Goal: Navigation & Orientation: Find specific page/section

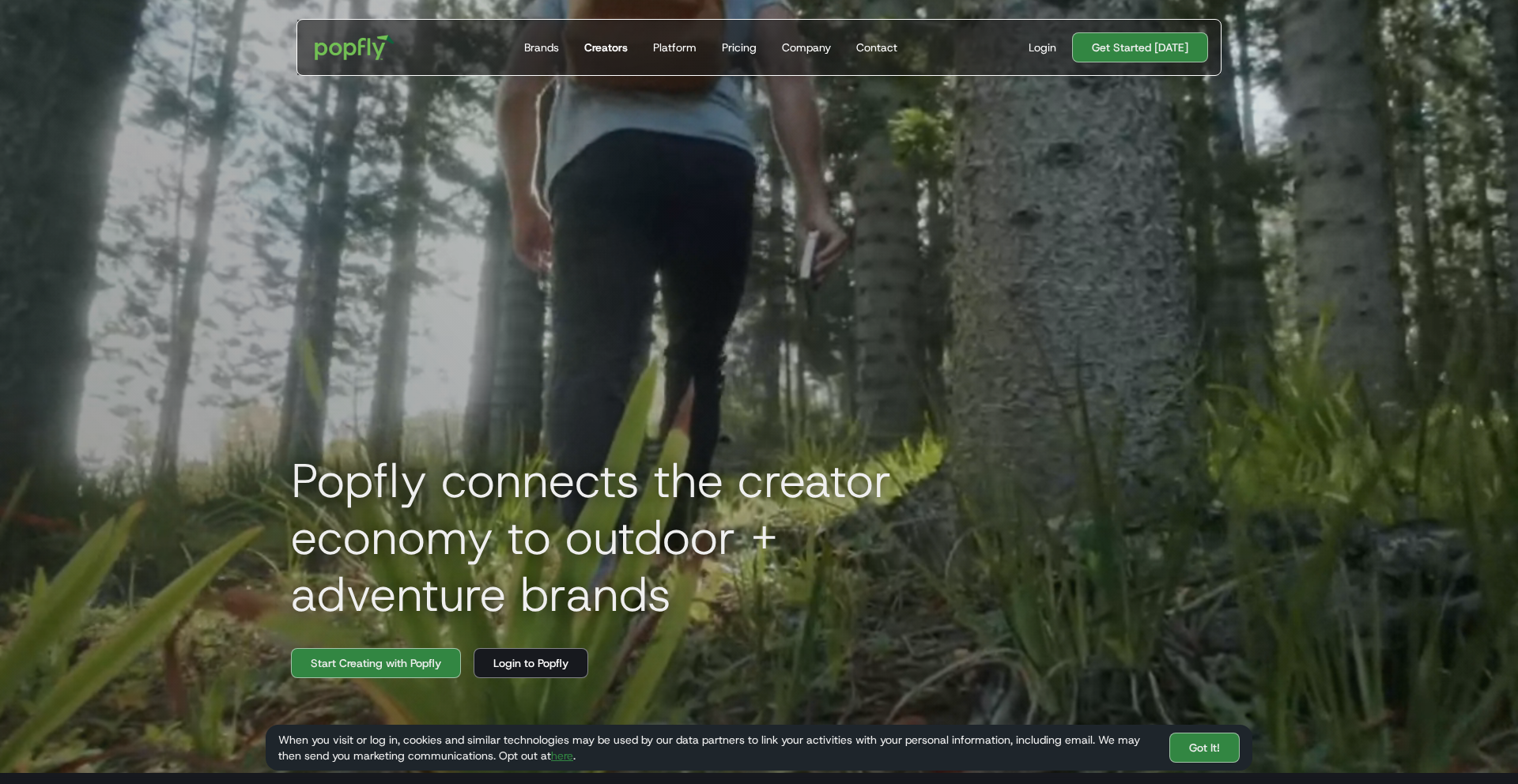
click at [595, 39] on link "Creators" at bounding box center [606, 47] width 56 height 55
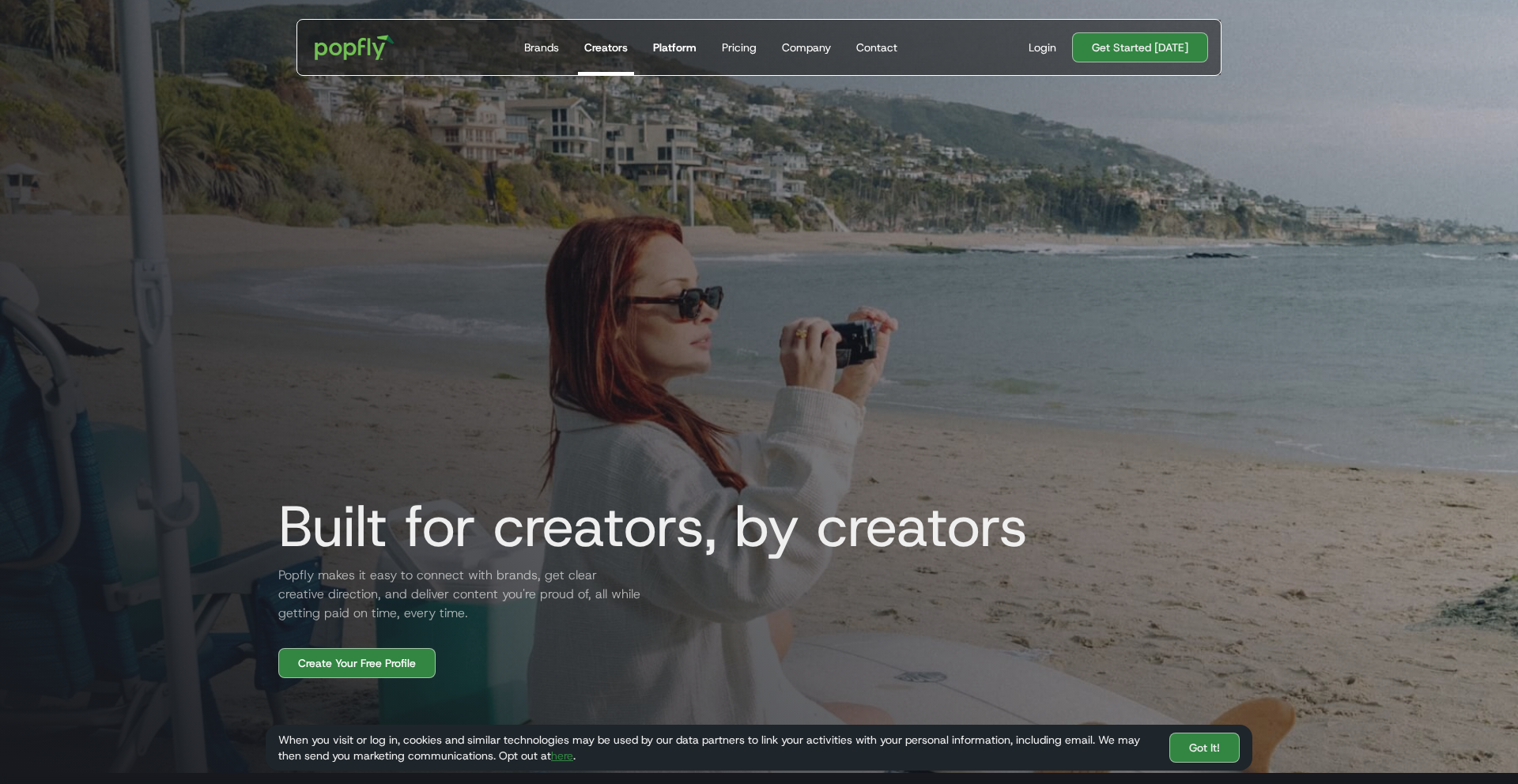
click at [692, 52] on div "Platform" at bounding box center [674, 47] width 44 height 16
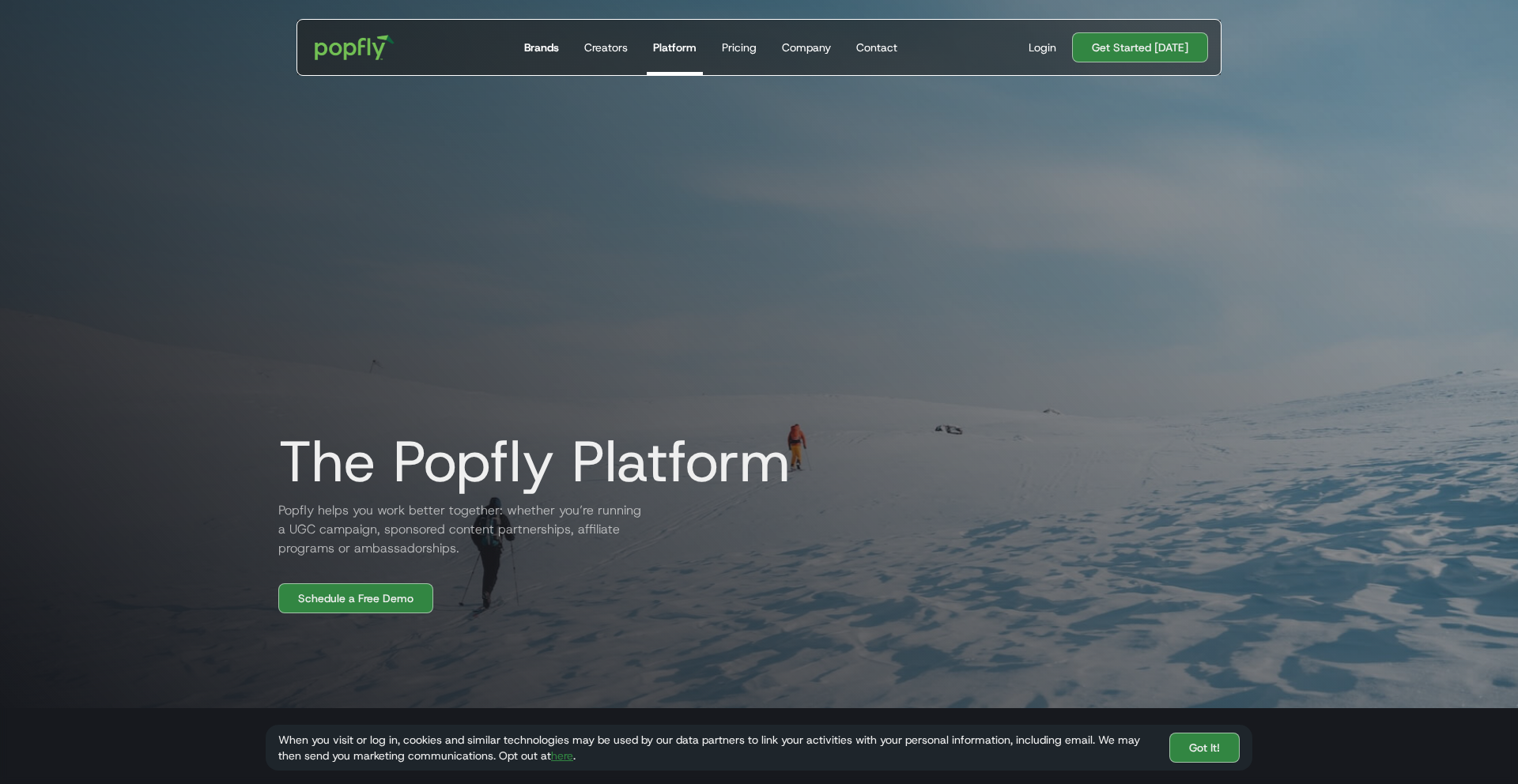
scroll to position [67, 0]
click at [519, 50] on div "Get Started Today Brands Creators Platform Pricing Company Contact" at bounding box center [711, 47] width 411 height 55
click at [539, 51] on div "Brands" at bounding box center [542, 47] width 35 height 16
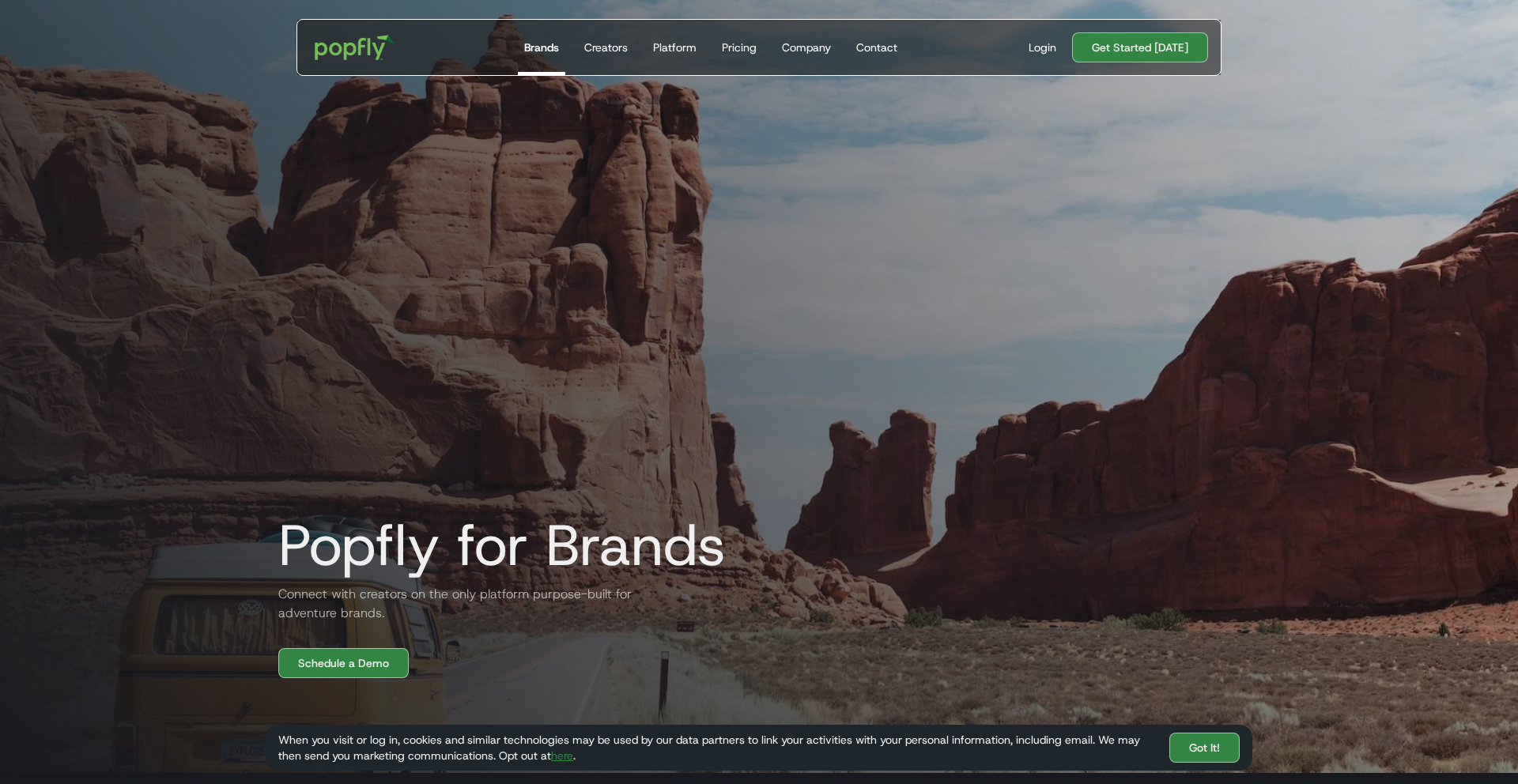
click at [294, 54] on div "Get Started Today Brands Creators Platform Pricing Company Contact For Brands B…" at bounding box center [759, 47] width 963 height 57
click at [341, 50] on img "home" at bounding box center [355, 48] width 98 height 46
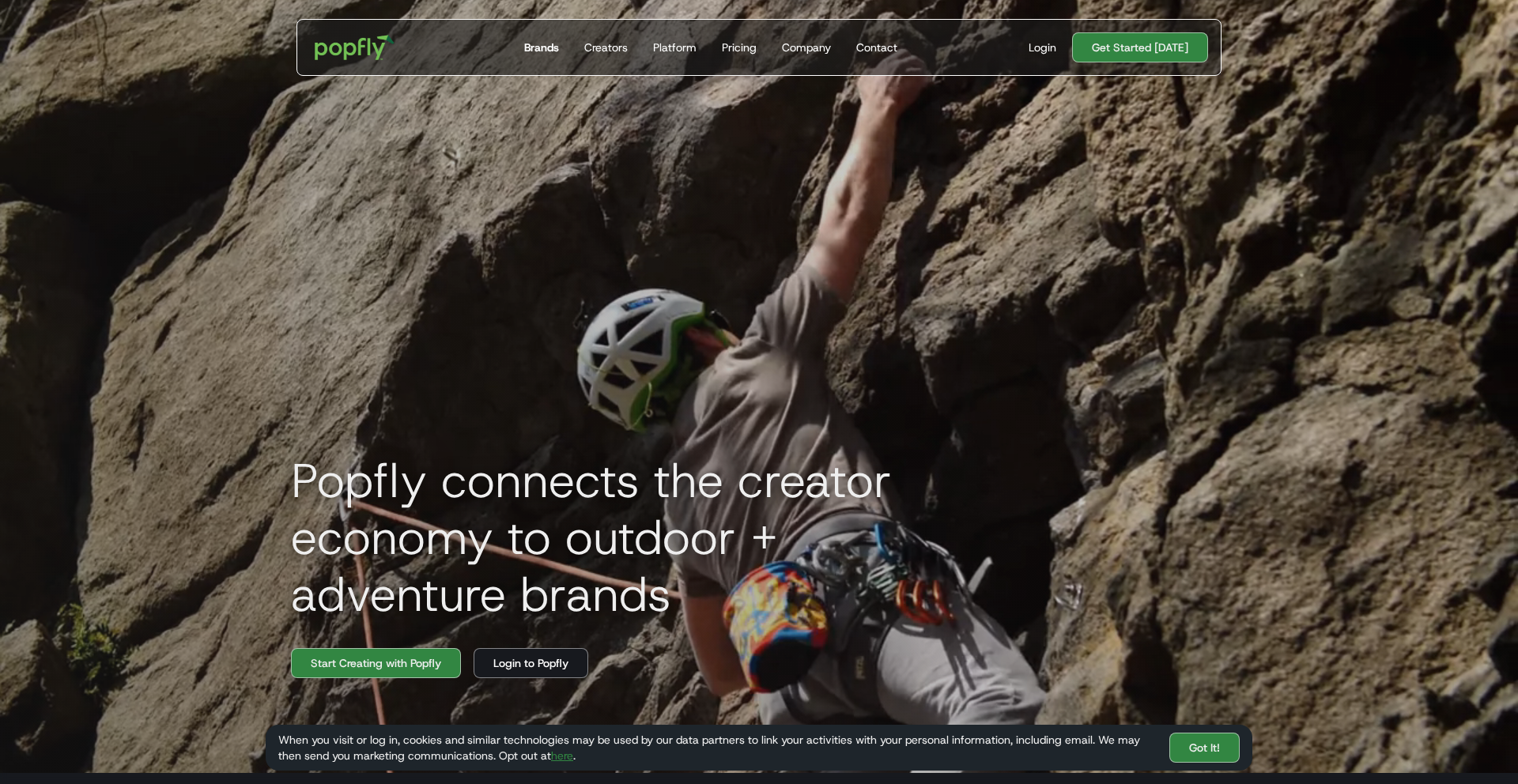
click at [533, 51] on div "Brands" at bounding box center [542, 47] width 35 height 16
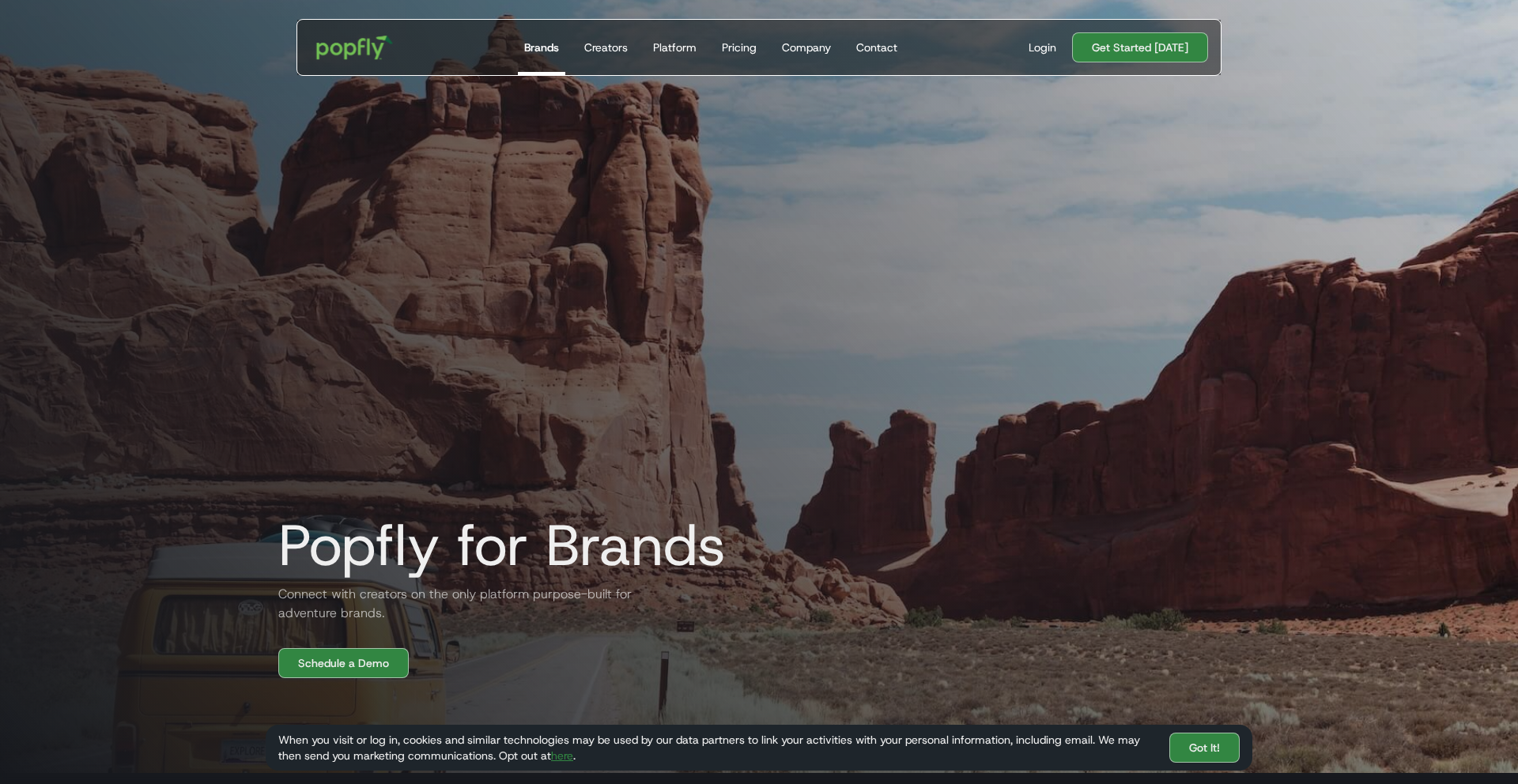
click at [382, 49] on img "home" at bounding box center [355, 48] width 98 height 46
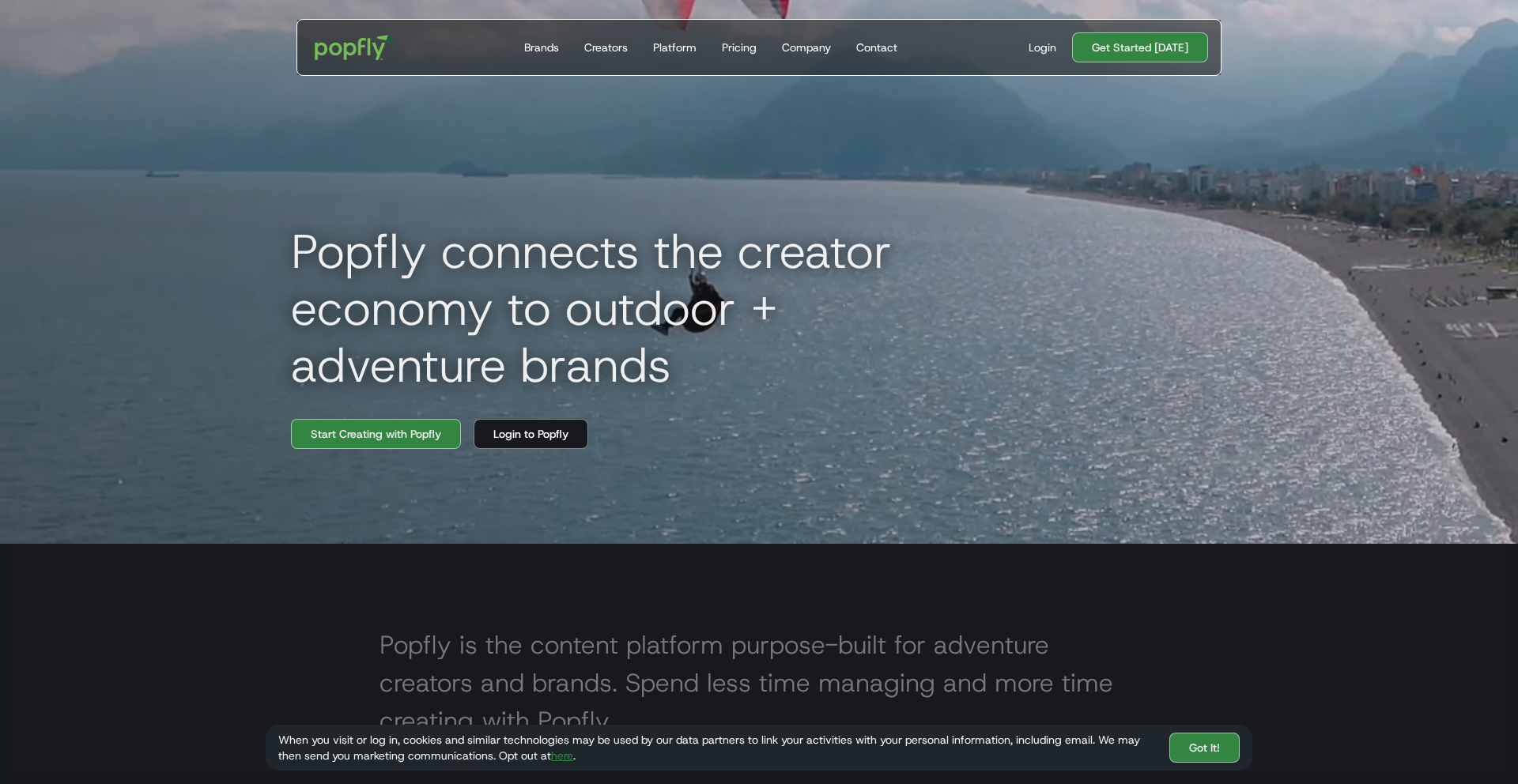
scroll to position [247, 0]
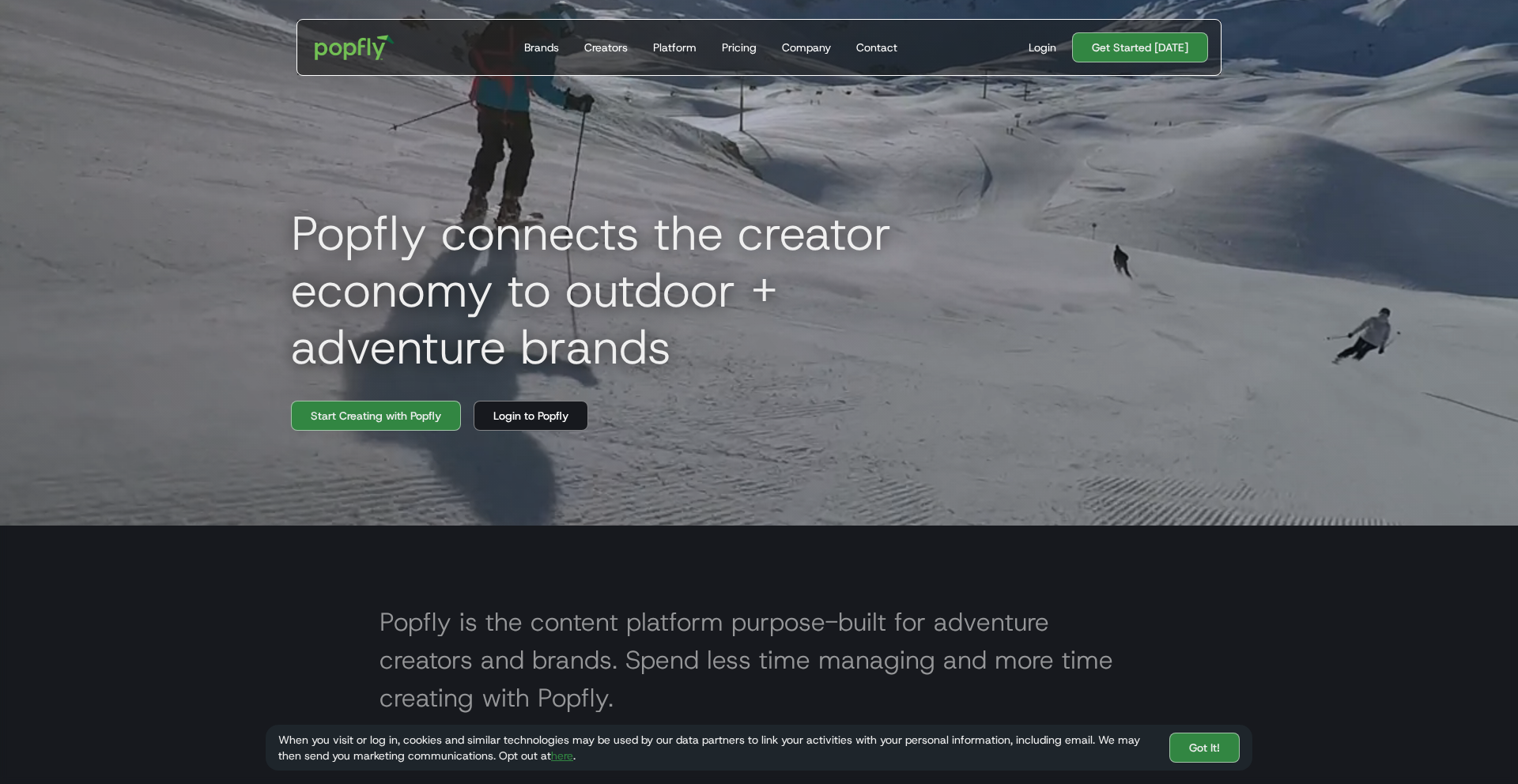
click at [0, 157] on div at bounding box center [759, 133] width 1518 height 784
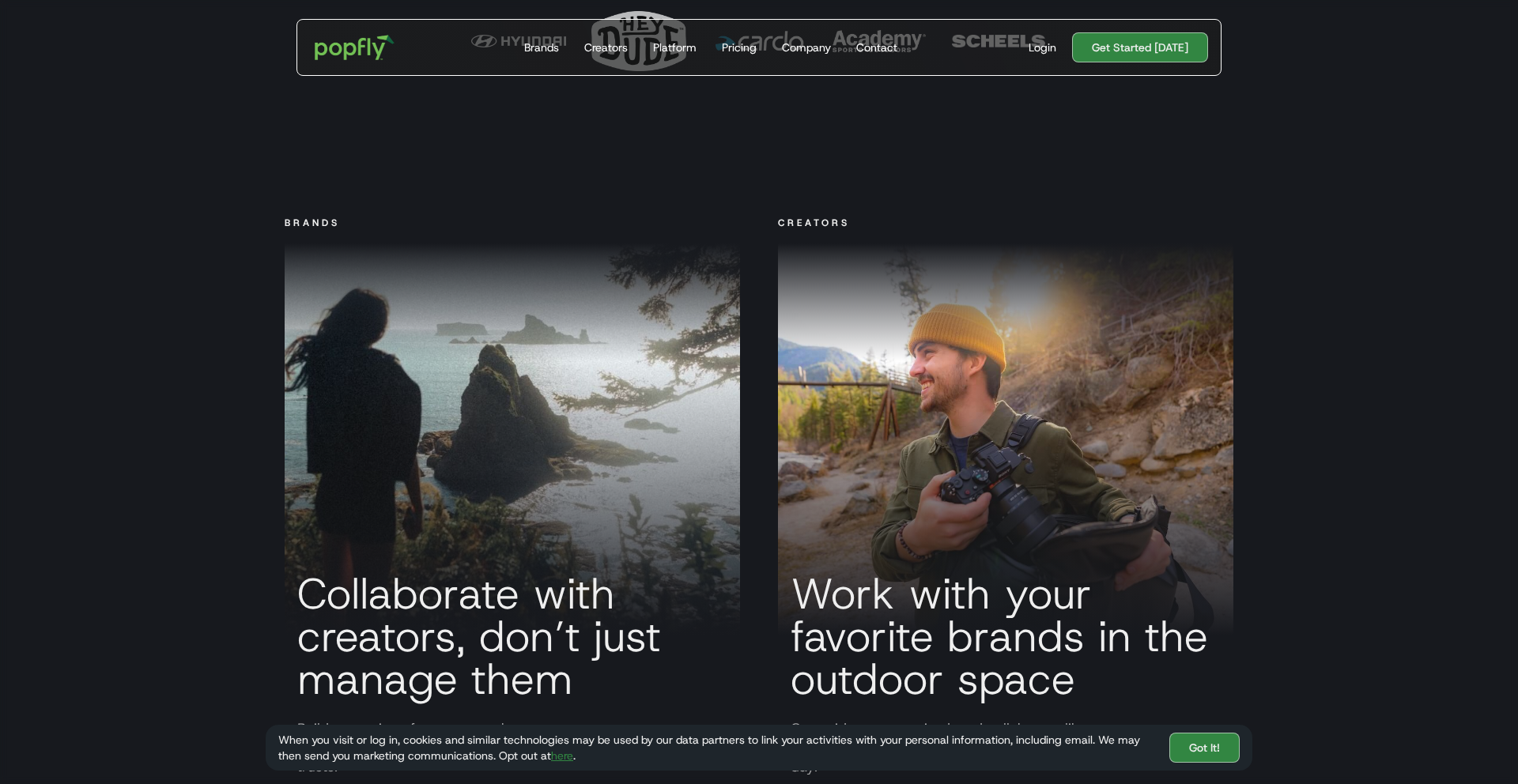
scroll to position [765, 0]
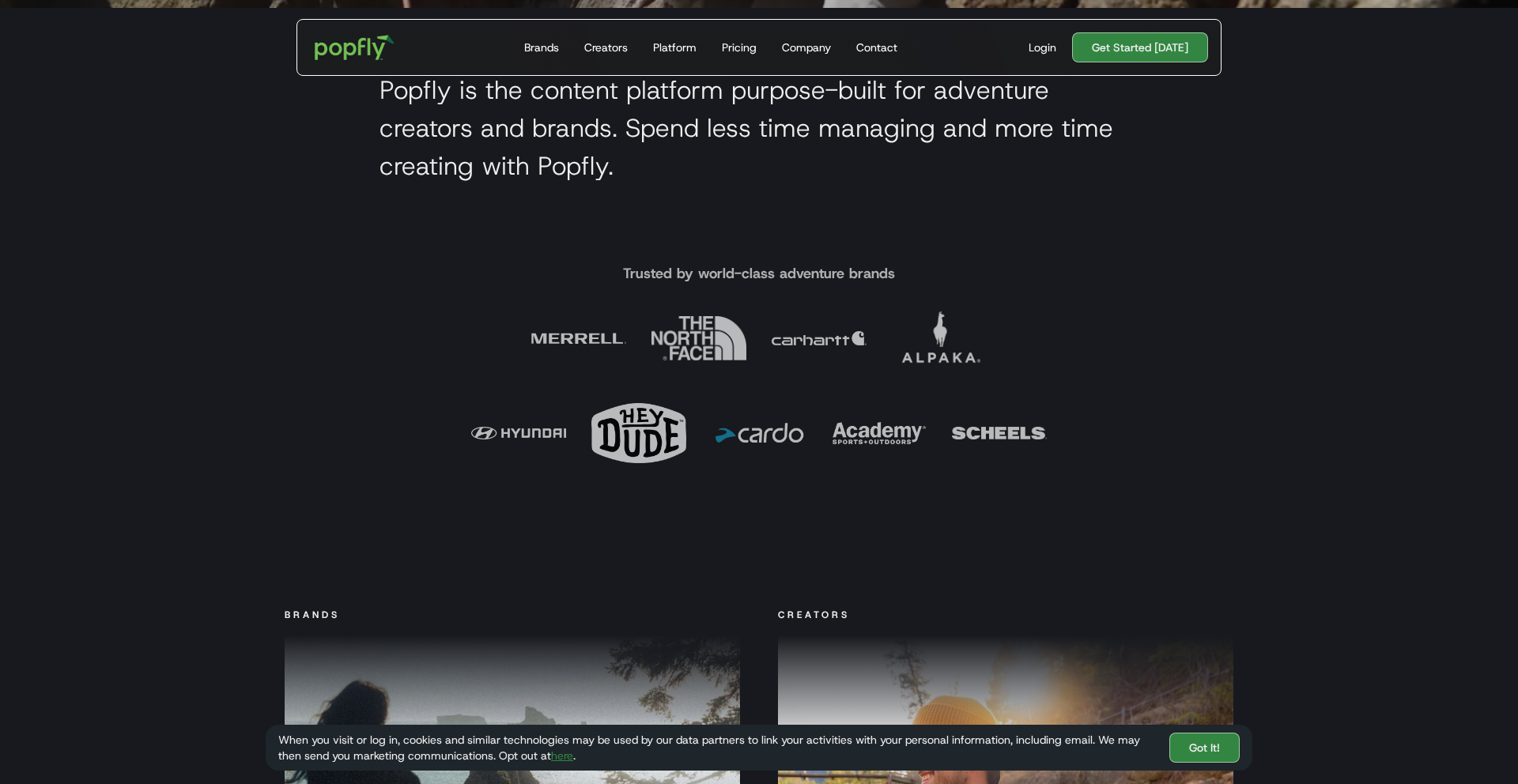
click at [939, 354] on img at bounding box center [939, 338] width 95 height 95
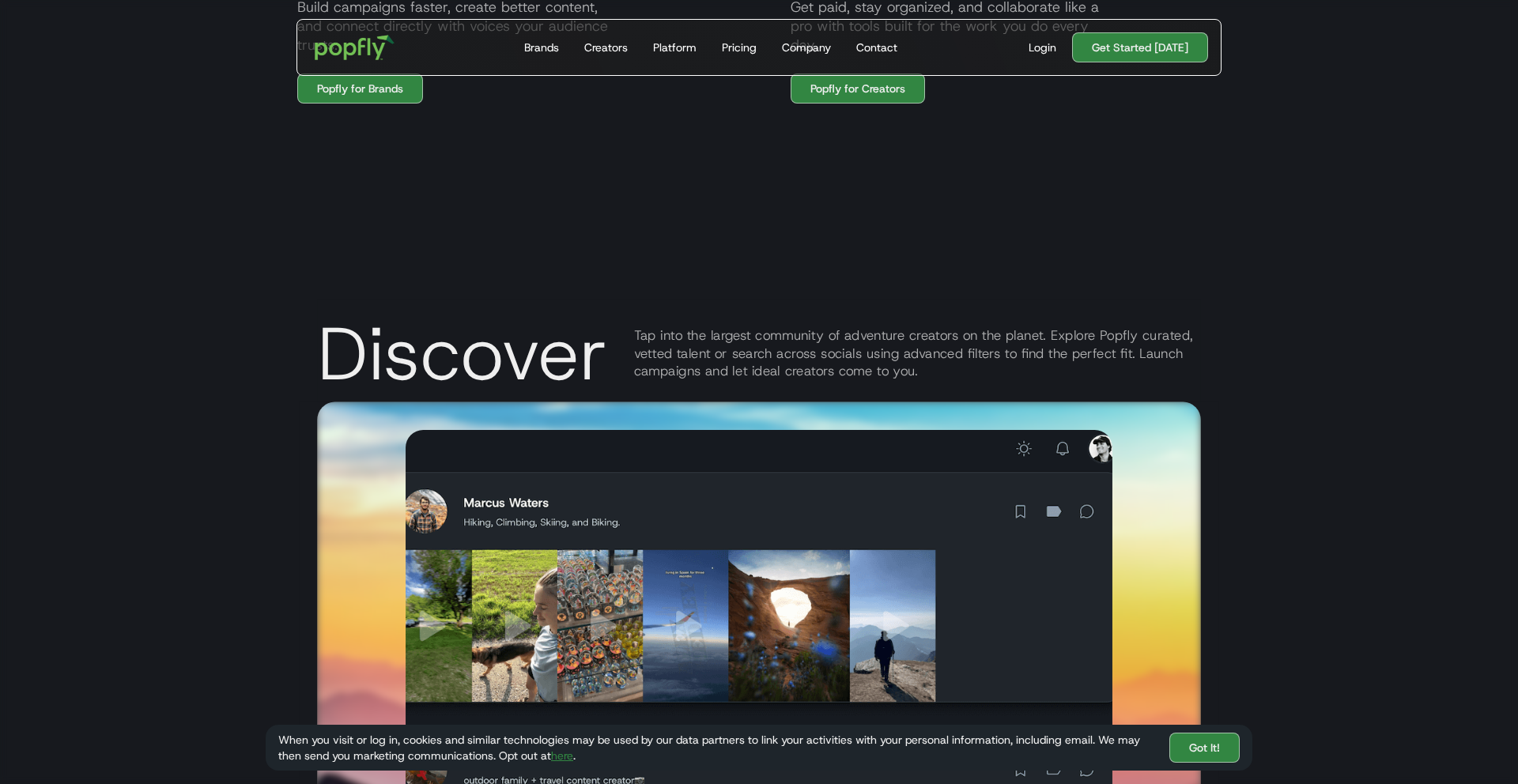
scroll to position [1701, 0]
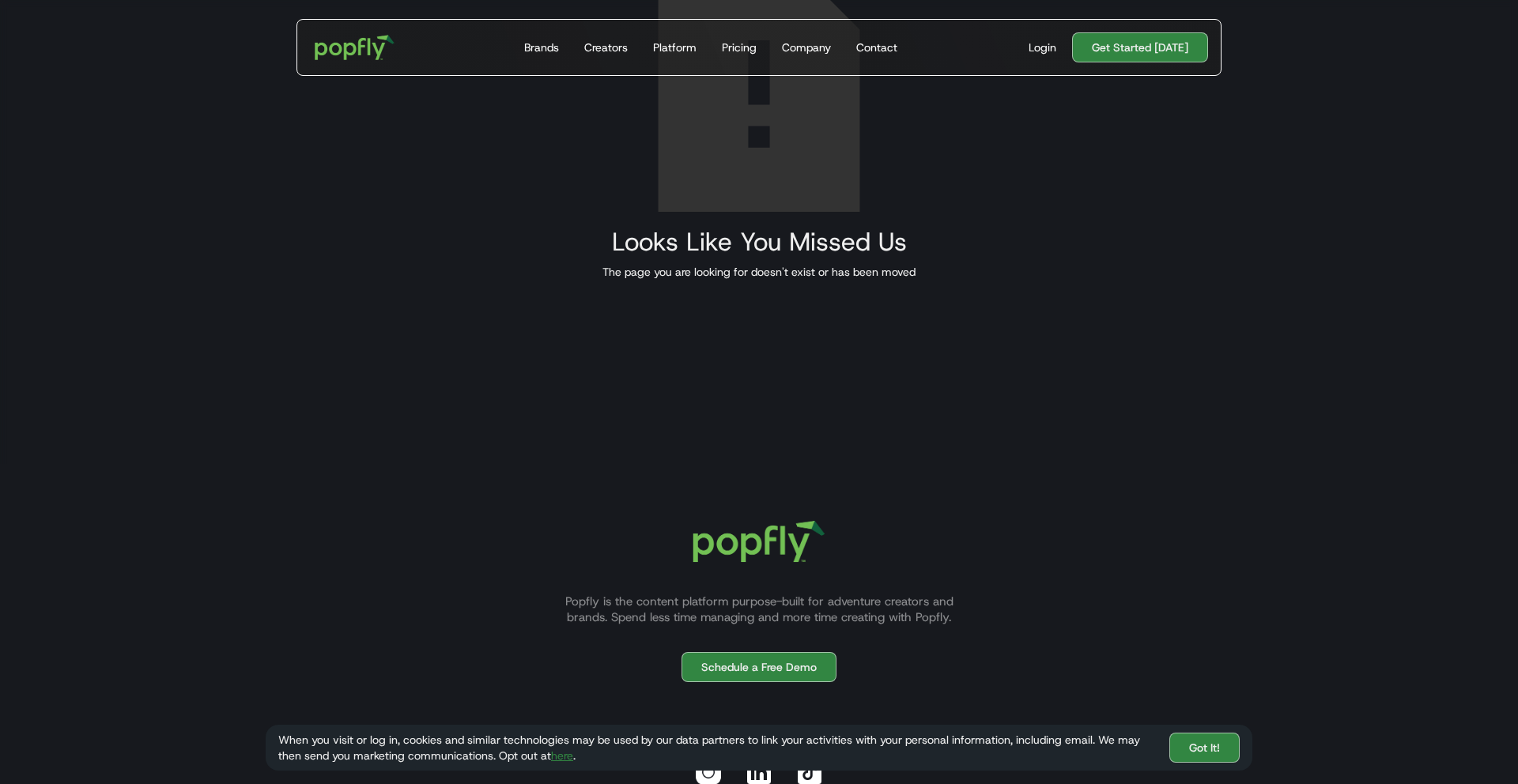
scroll to position [443, 0]
